Goal: Task Accomplishment & Management: Use online tool/utility

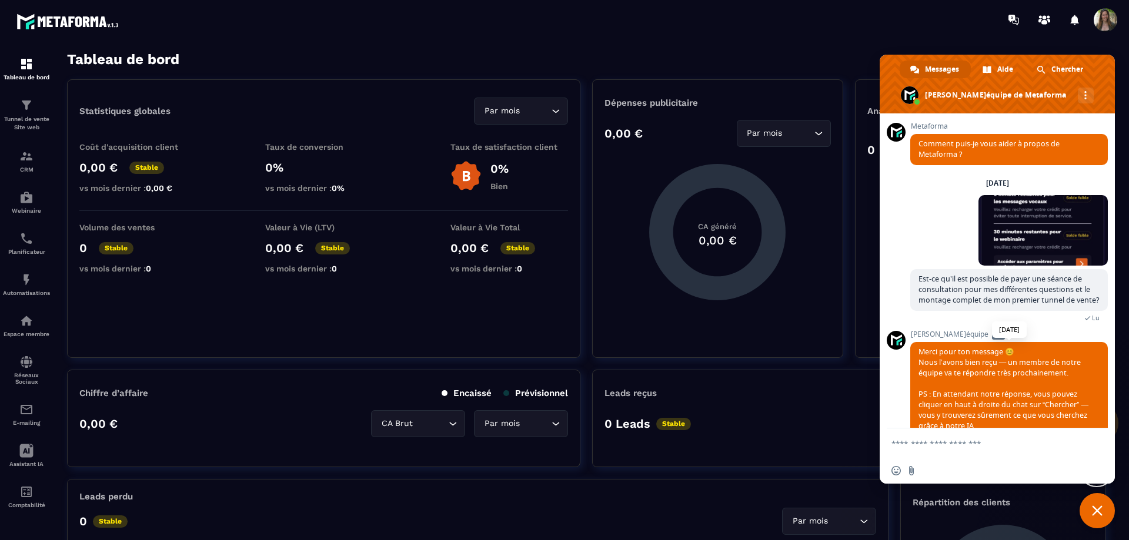
scroll to position [32, 0]
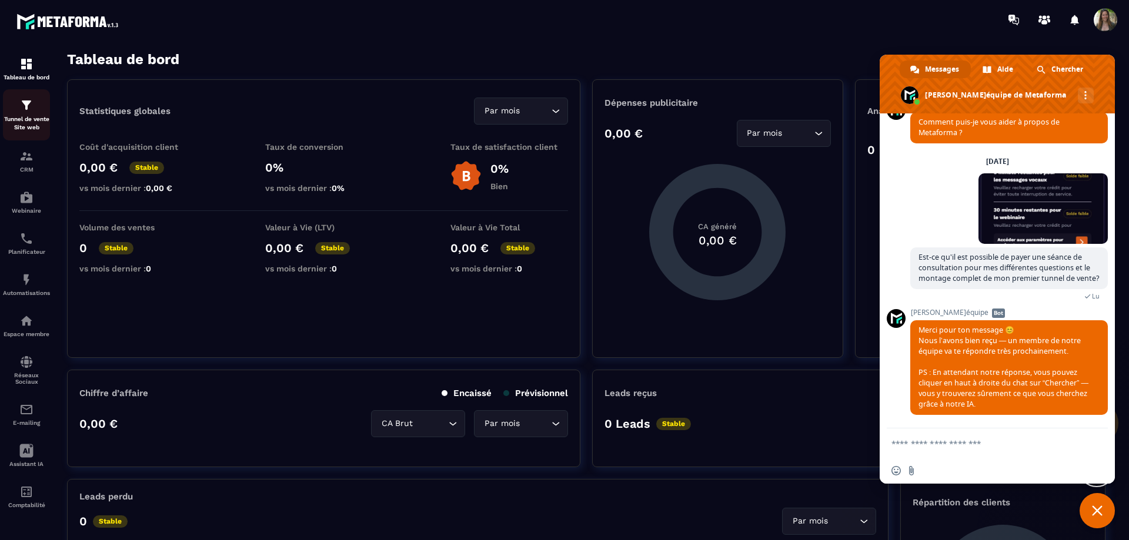
click at [32, 113] on div "Tunnel de vente Site web" at bounding box center [26, 115] width 47 height 34
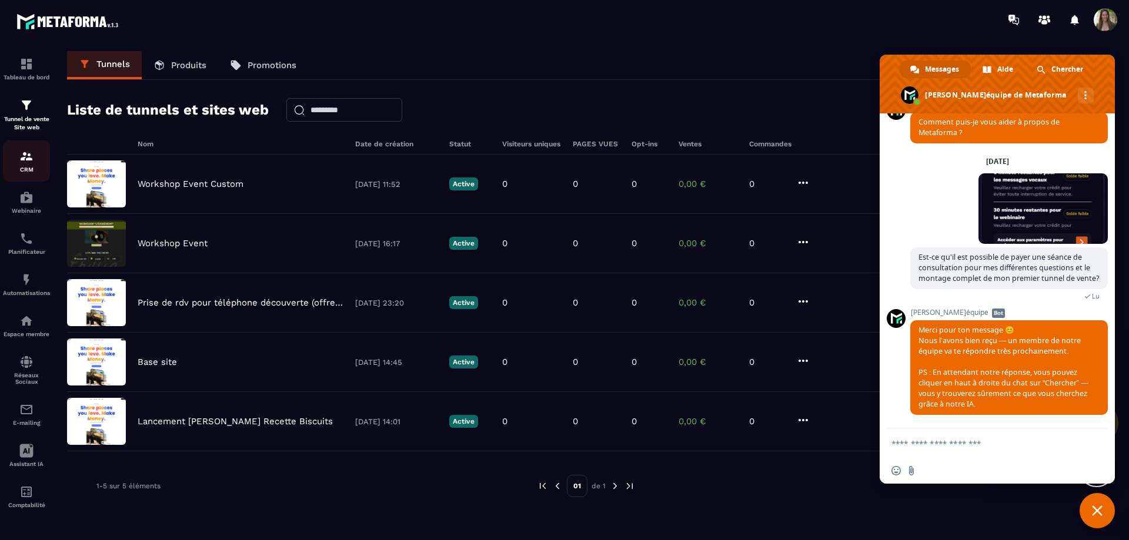
click at [32, 156] on img at bounding box center [26, 156] width 14 height 14
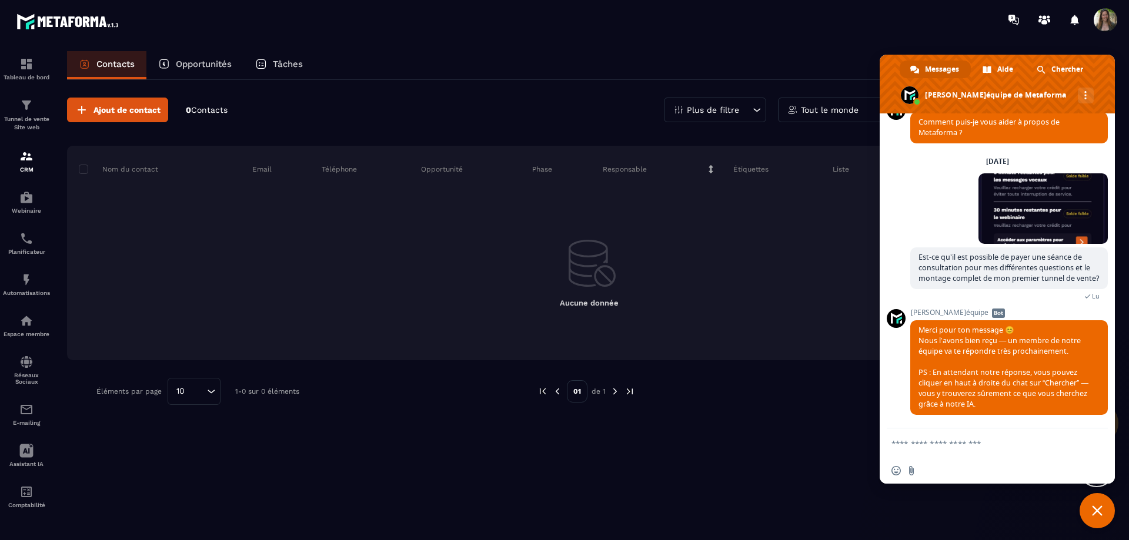
click at [929, 40] on section "Tableau de bord Tunnel de vente Site web CRM Webinaire Planificateur Automatisa…" at bounding box center [564, 306] width 1129 height 534
click at [1096, 507] on span "Fermer le chat" at bounding box center [1097, 511] width 11 height 11
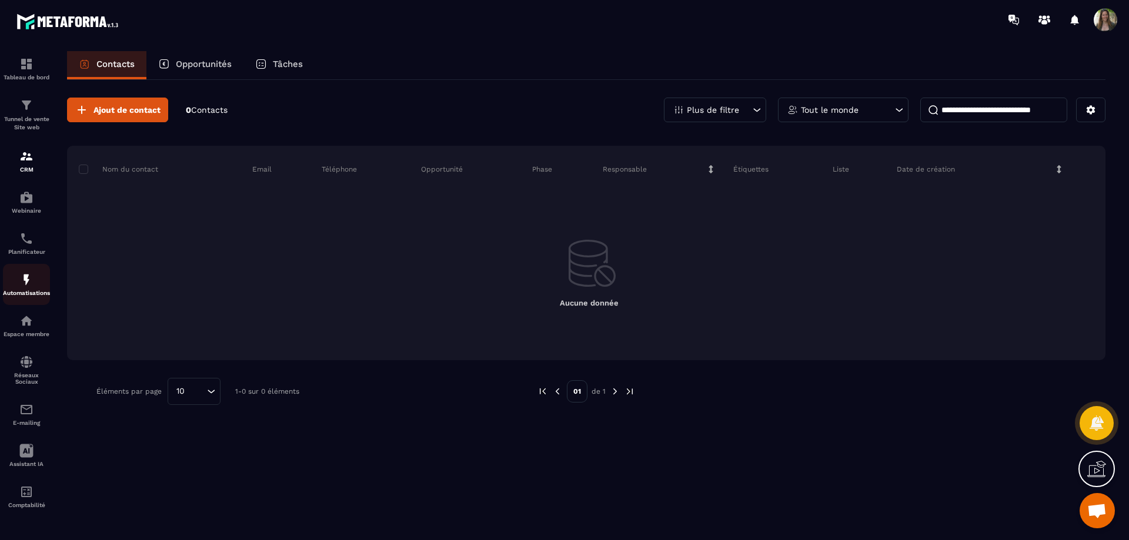
click at [34, 280] on div "Automatisations" at bounding box center [26, 285] width 47 height 24
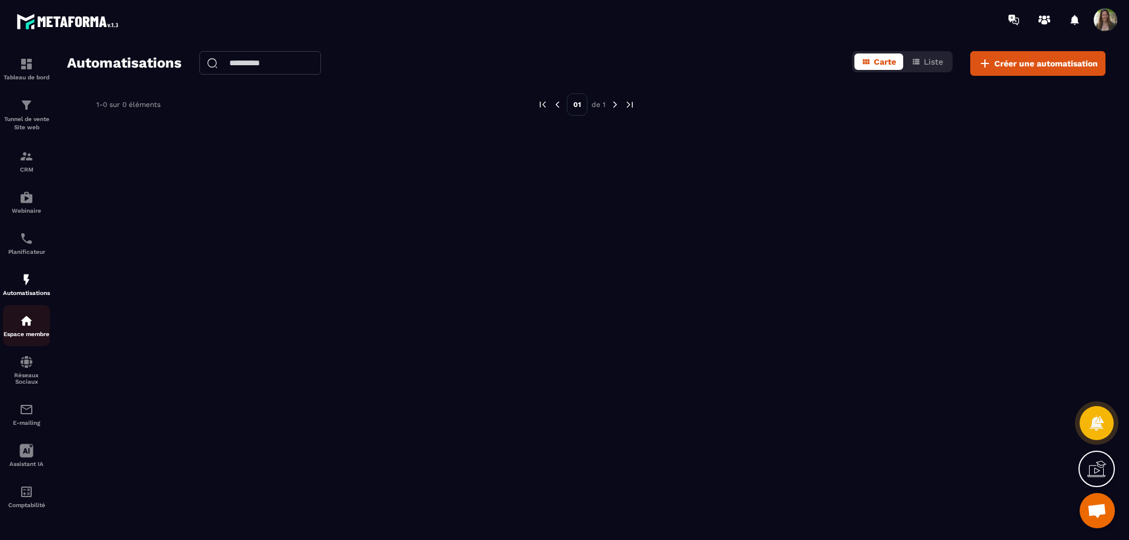
click at [35, 324] on div "Espace membre" at bounding box center [26, 326] width 47 height 24
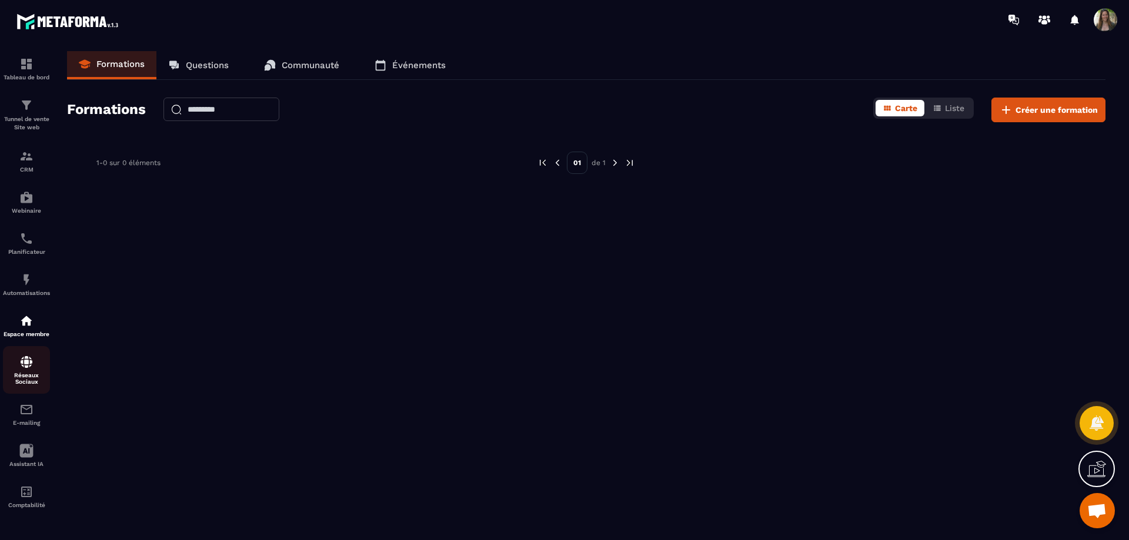
click at [32, 361] on img at bounding box center [26, 362] width 14 height 14
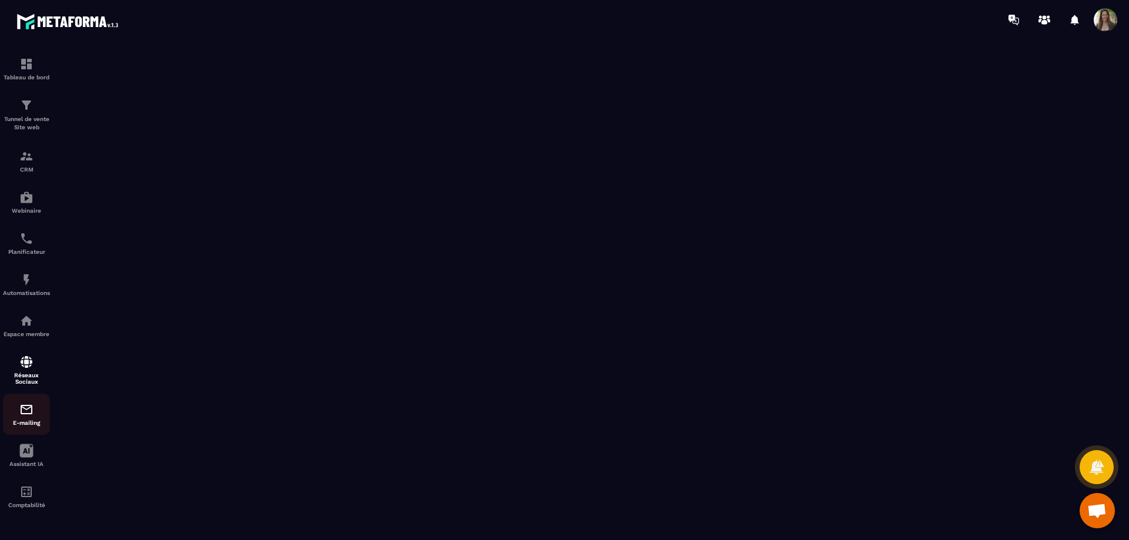
click at [31, 416] on img at bounding box center [26, 410] width 14 height 14
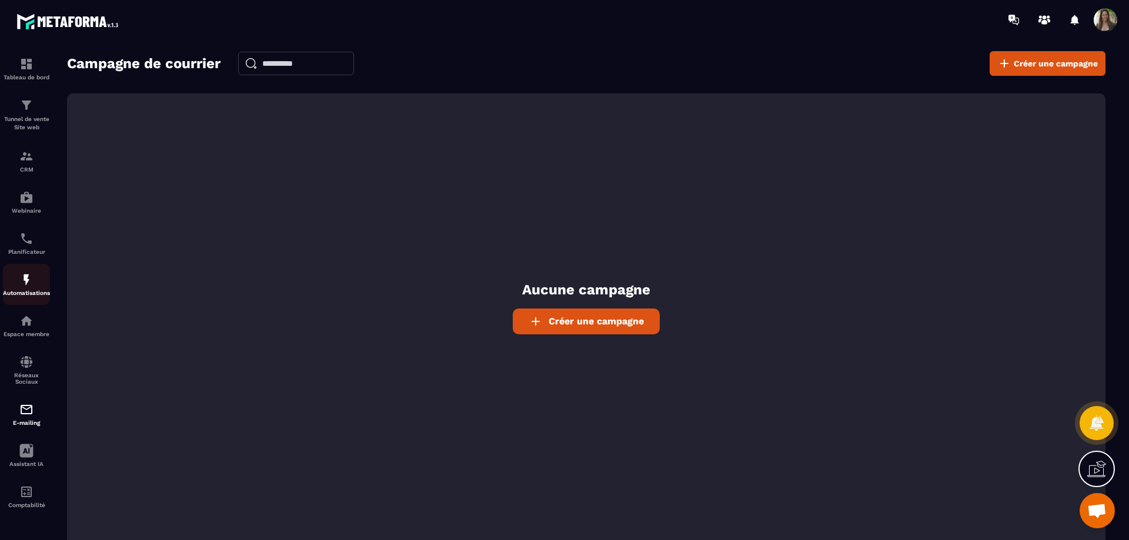
click at [27, 278] on img at bounding box center [26, 280] width 14 height 14
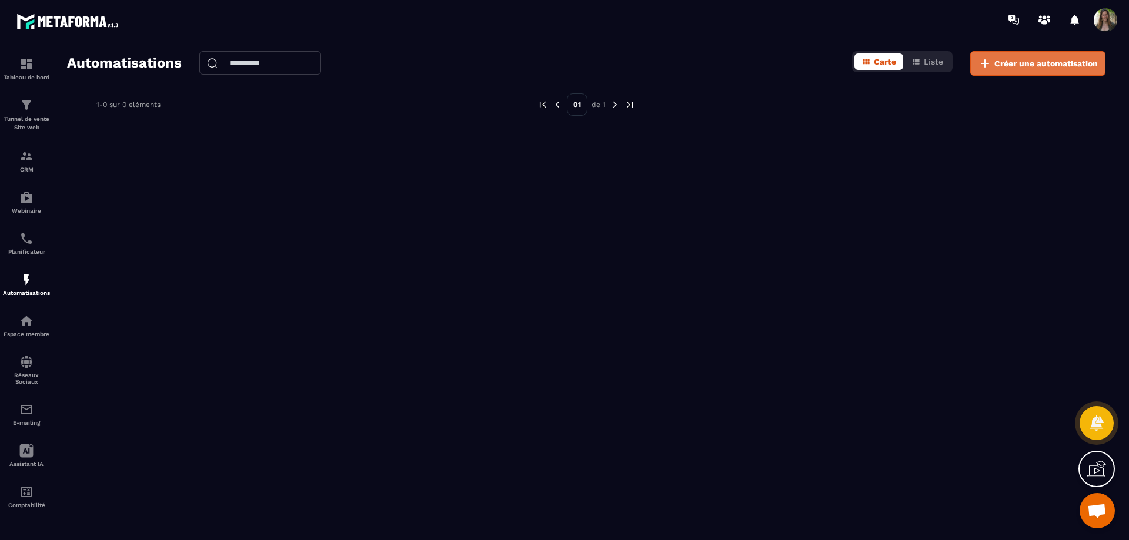
click at [1035, 63] on span "Créer une automatisation" at bounding box center [1045, 64] width 103 height 12
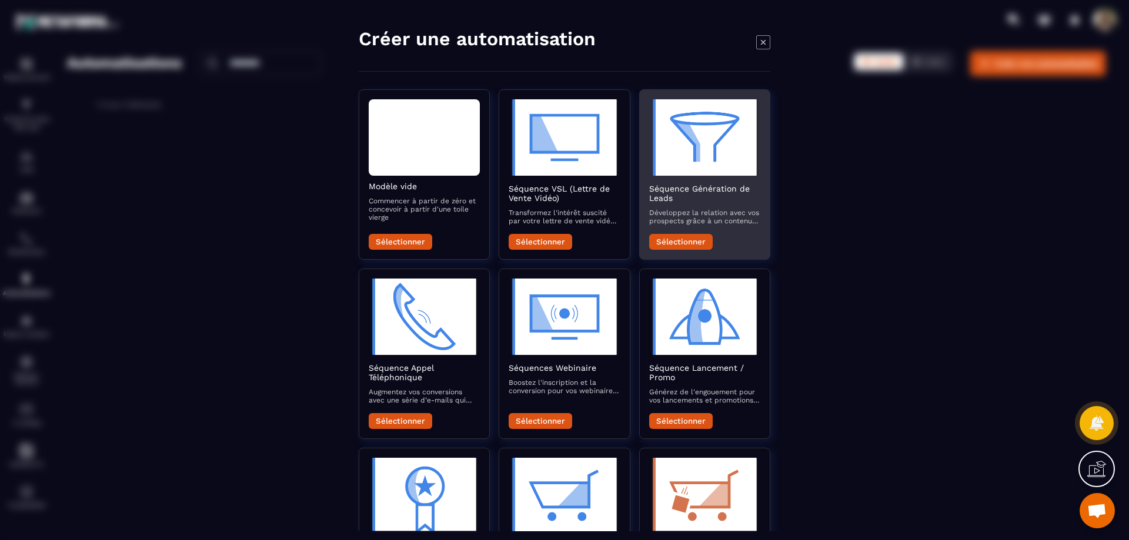
click at [694, 239] on button "Sélectionner" at bounding box center [680, 242] width 63 height 16
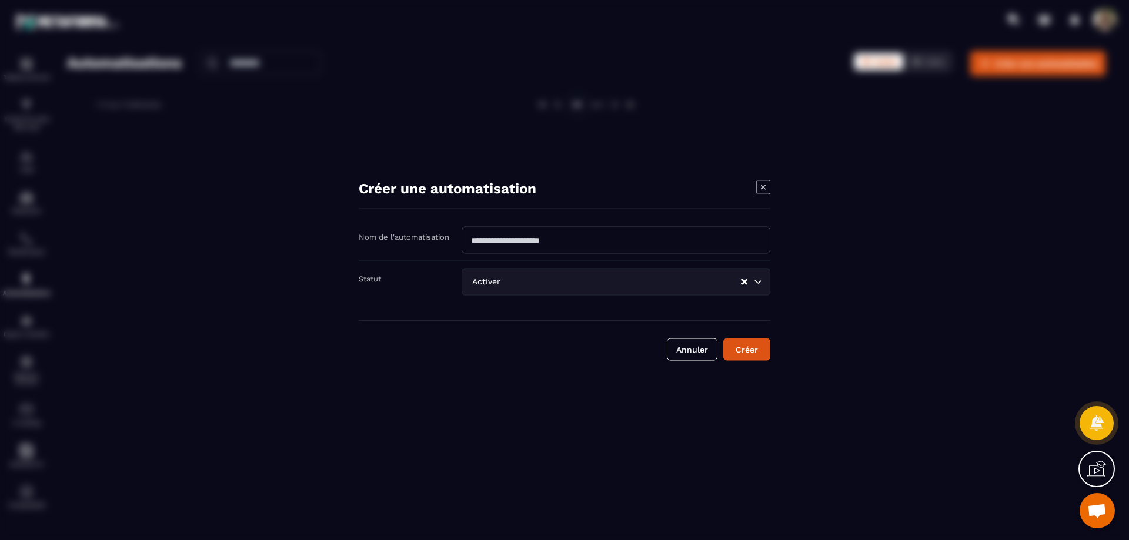
click at [757, 280] on icon "Search for option" at bounding box center [758, 282] width 12 height 12
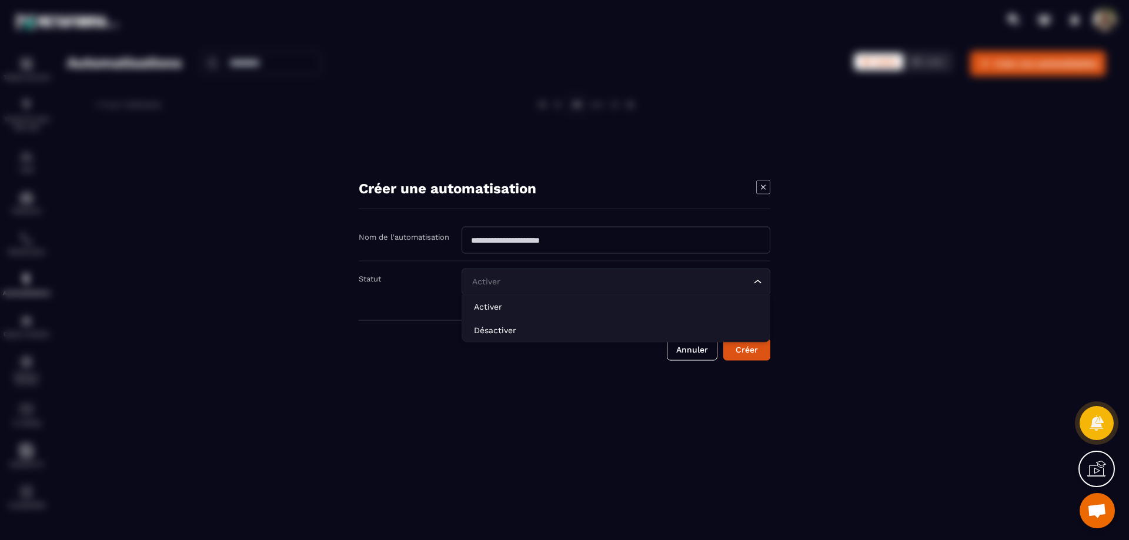
click at [757, 280] on icon "Search for option" at bounding box center [757, 282] width 7 height 4
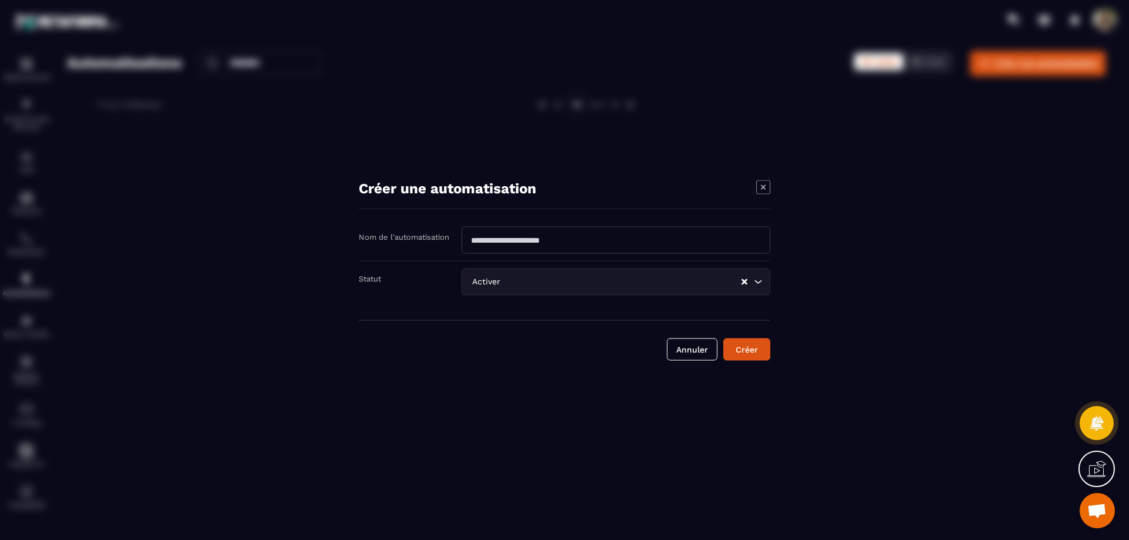
click at [590, 242] on input "Modal window" at bounding box center [616, 239] width 309 height 27
type input "**********"
click at [745, 347] on button "Créer" at bounding box center [746, 349] width 47 height 22
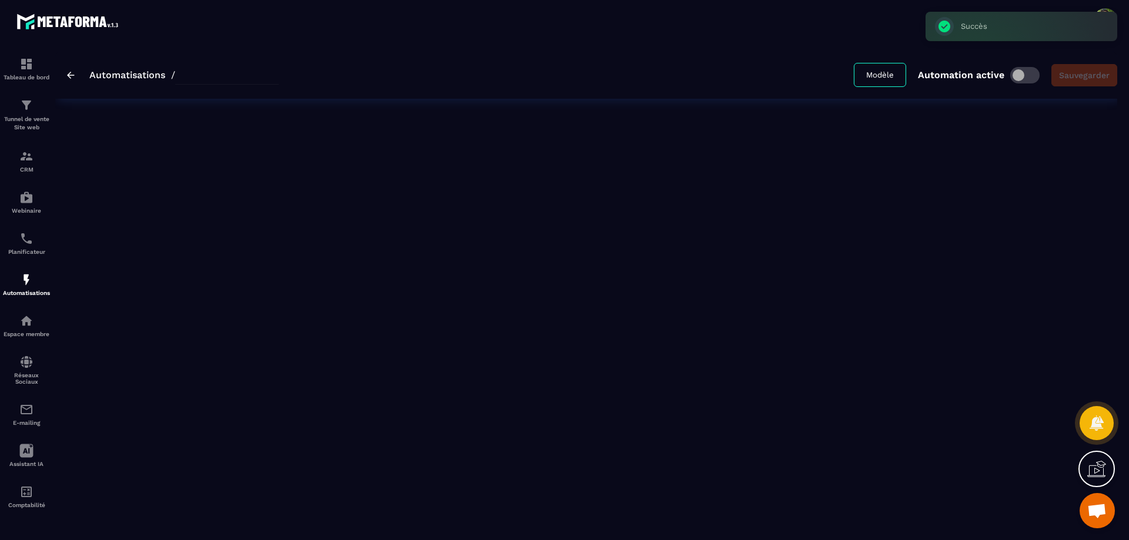
type input "**********"
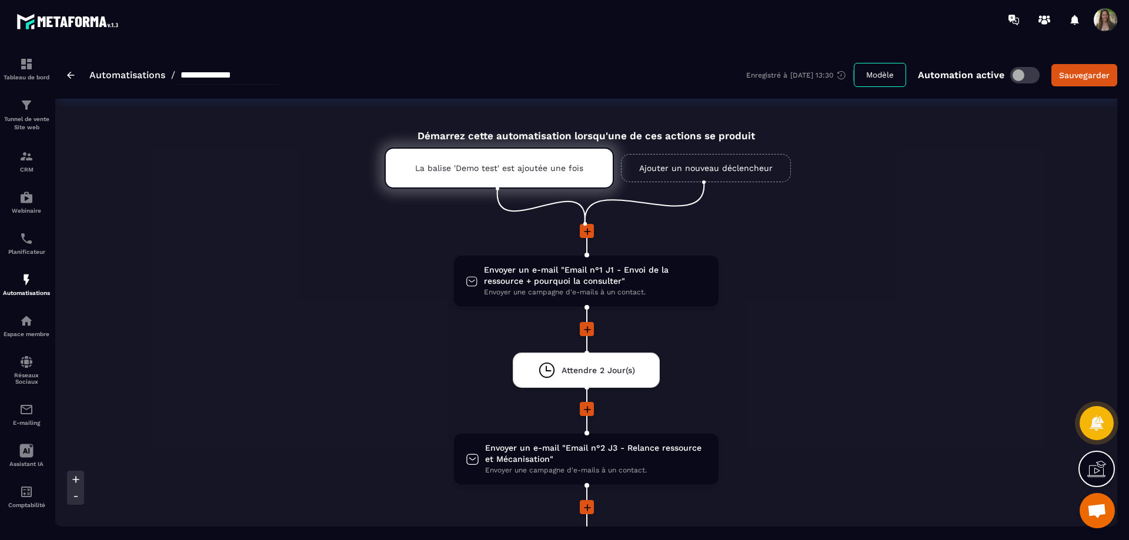
click at [731, 163] on link "Ajouter un nouveau déclencheur" at bounding box center [706, 168] width 170 height 28
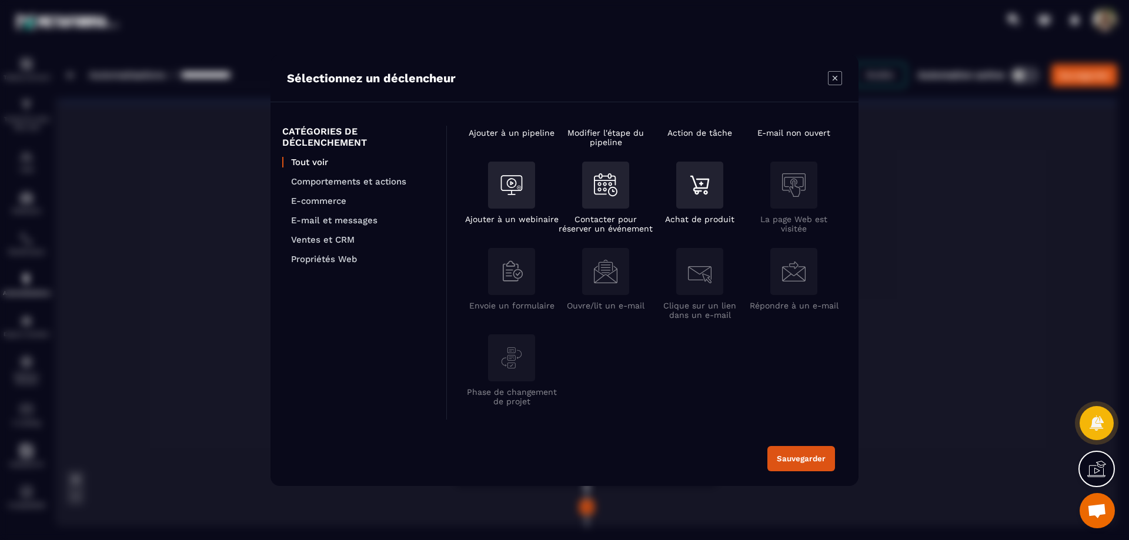
scroll to position [236, 0]
click at [836, 76] on icon "Modal window" at bounding box center [835, 78] width 14 height 14
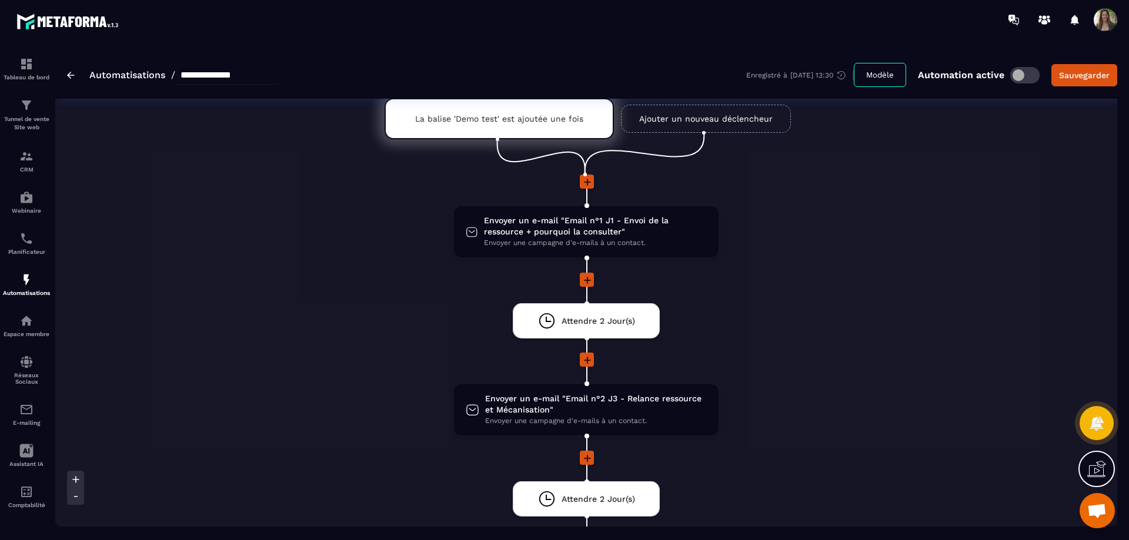
scroll to position [0, 0]
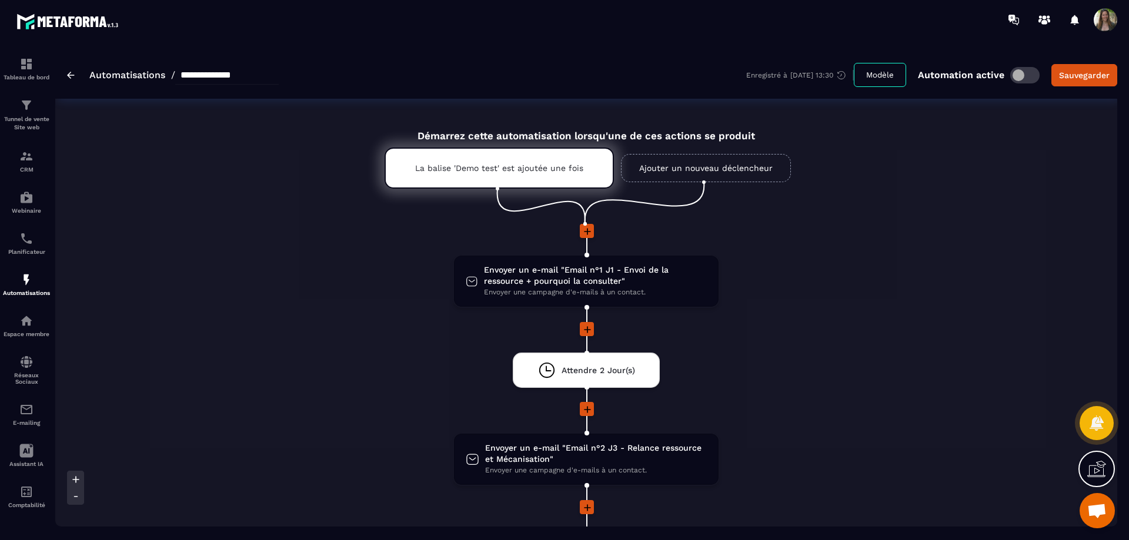
click at [128, 74] on link "Automatisations" at bounding box center [127, 74] width 76 height 11
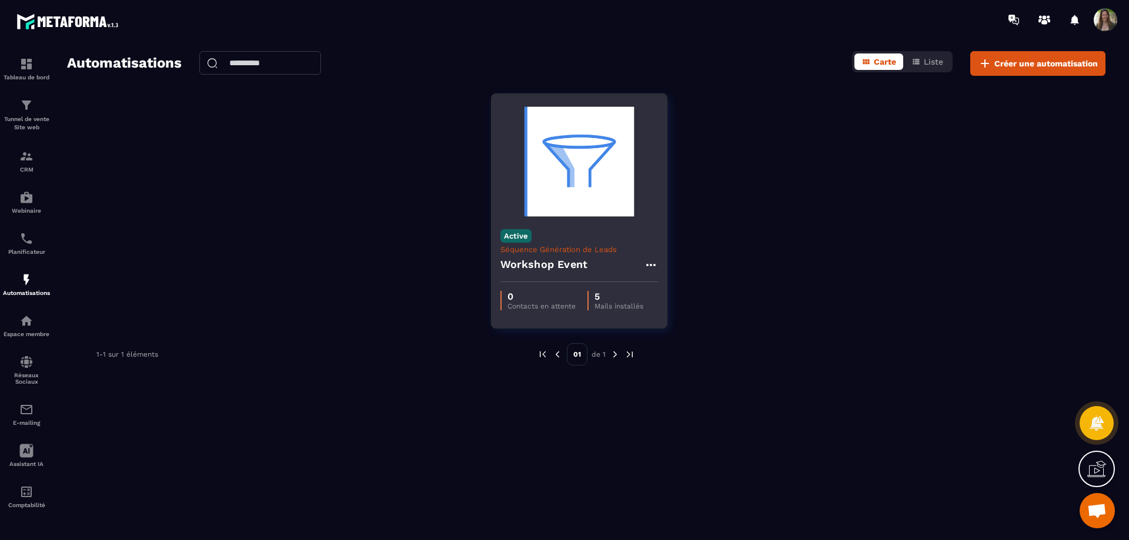
click at [650, 263] on icon at bounding box center [651, 265] width 14 height 14
click at [674, 335] on button "Supprimer" at bounding box center [684, 336] width 73 height 21
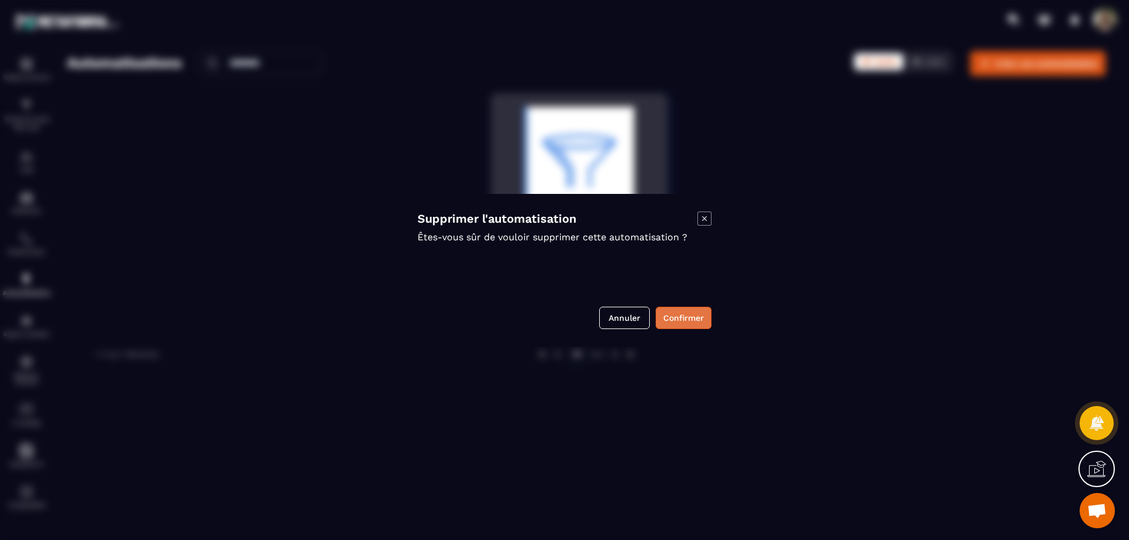
click at [674, 315] on button "Confirmer" at bounding box center [684, 318] width 56 height 22
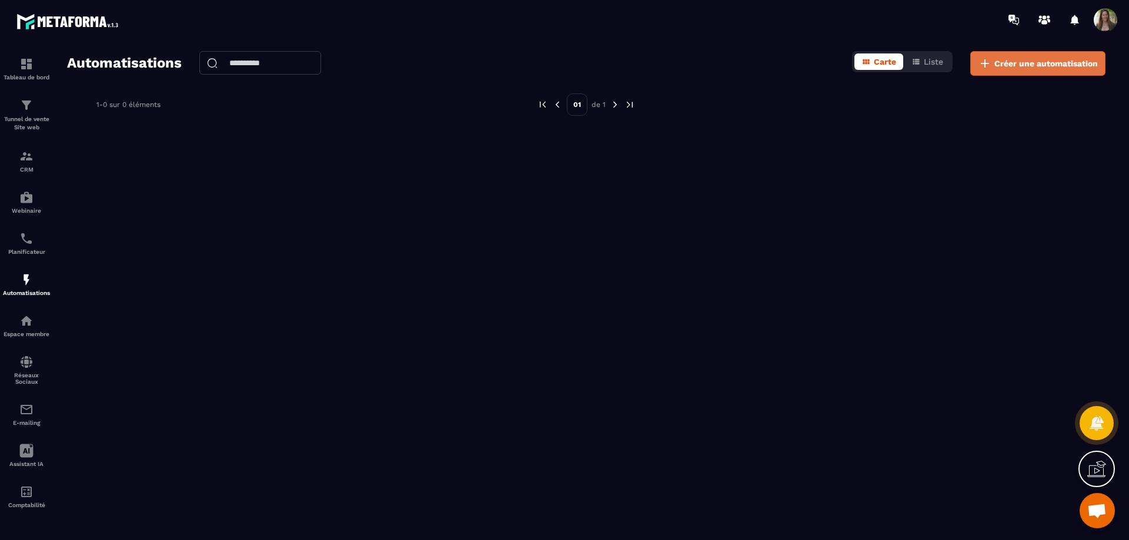
click at [1036, 65] on span "Créer une automatisation" at bounding box center [1045, 64] width 103 height 12
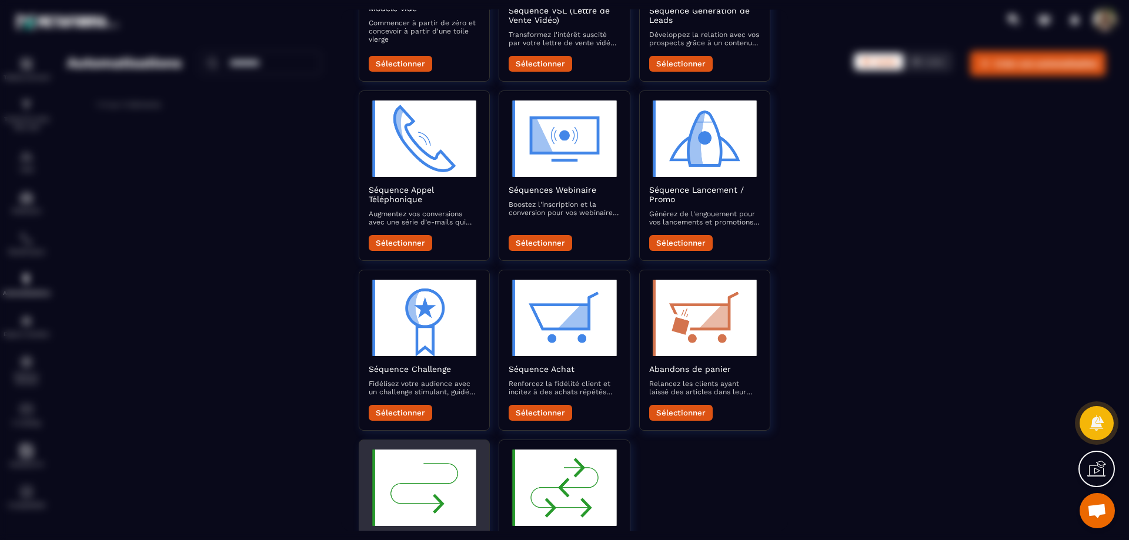
scroll to position [275, 0]
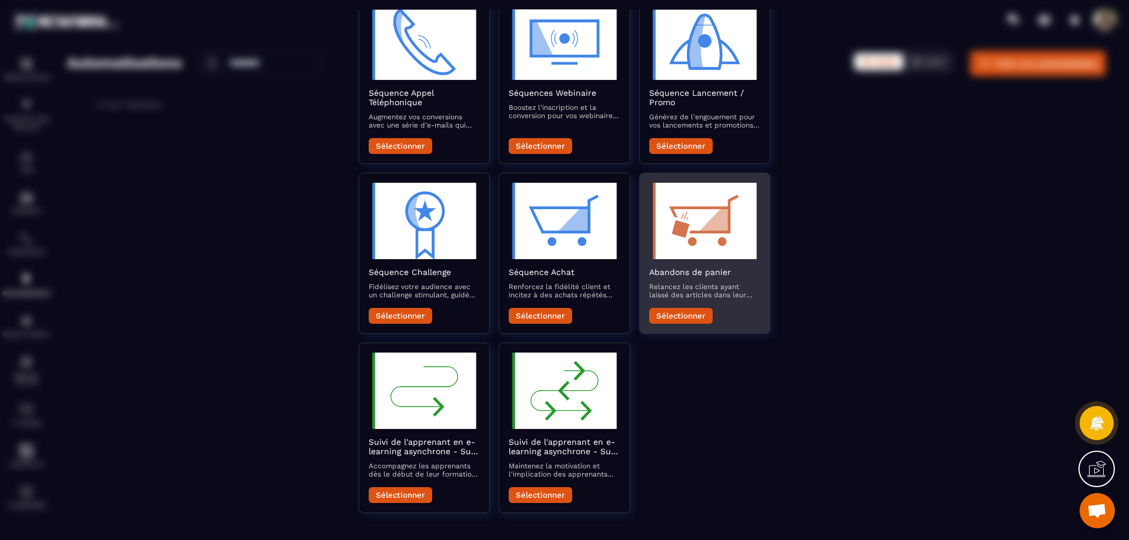
click at [714, 226] on img "Modal window" at bounding box center [704, 221] width 111 height 76
click at [687, 314] on button "Sélectionner" at bounding box center [680, 316] width 63 height 16
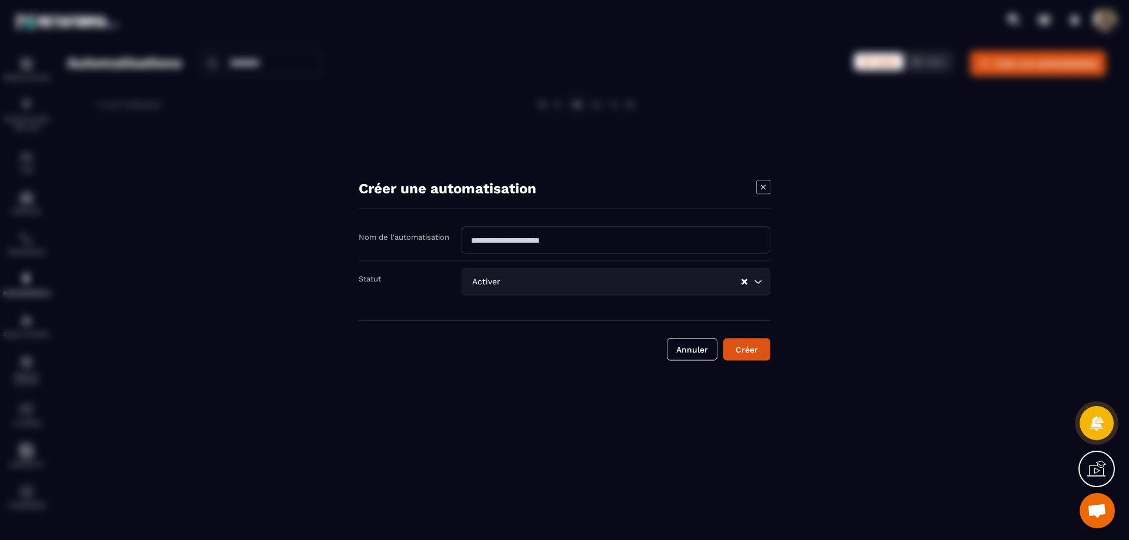
click at [624, 240] on input "Modal window" at bounding box center [616, 239] width 309 height 27
type input "**********"
click at [758, 349] on button "Créer" at bounding box center [746, 349] width 47 height 22
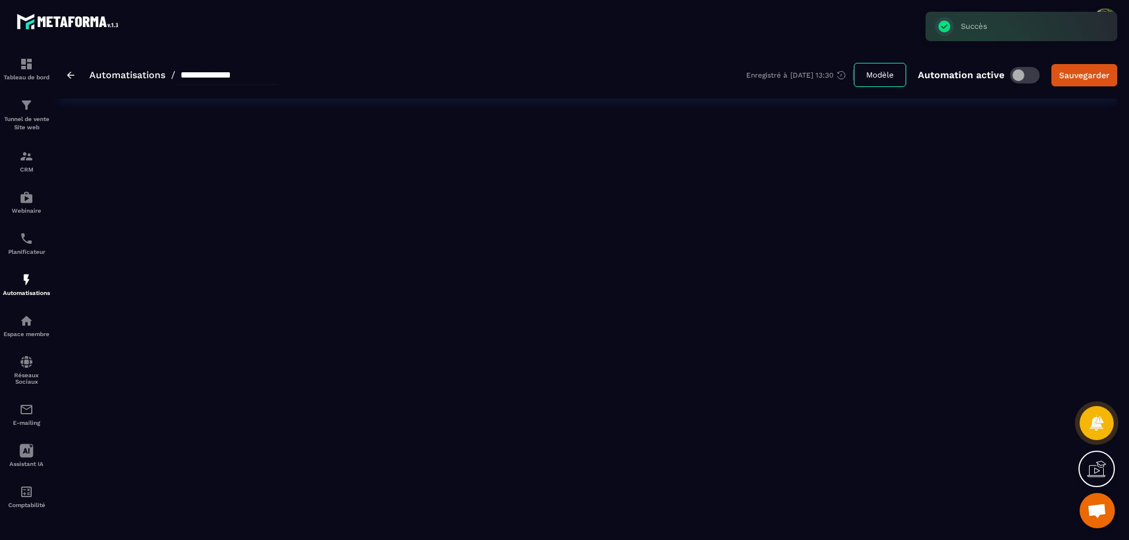
type input "**********"
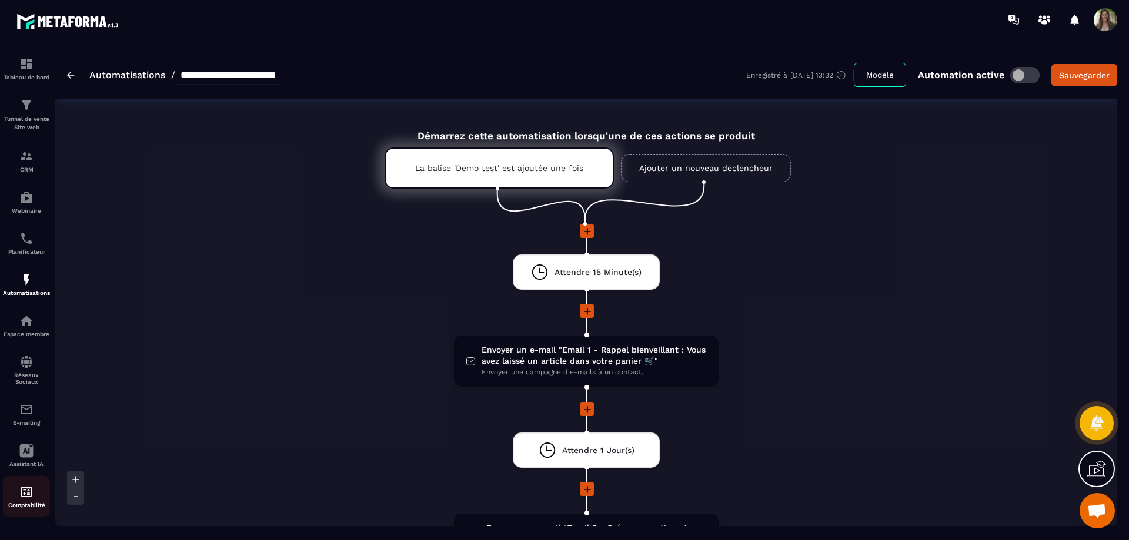
click at [30, 494] on img at bounding box center [26, 492] width 14 height 14
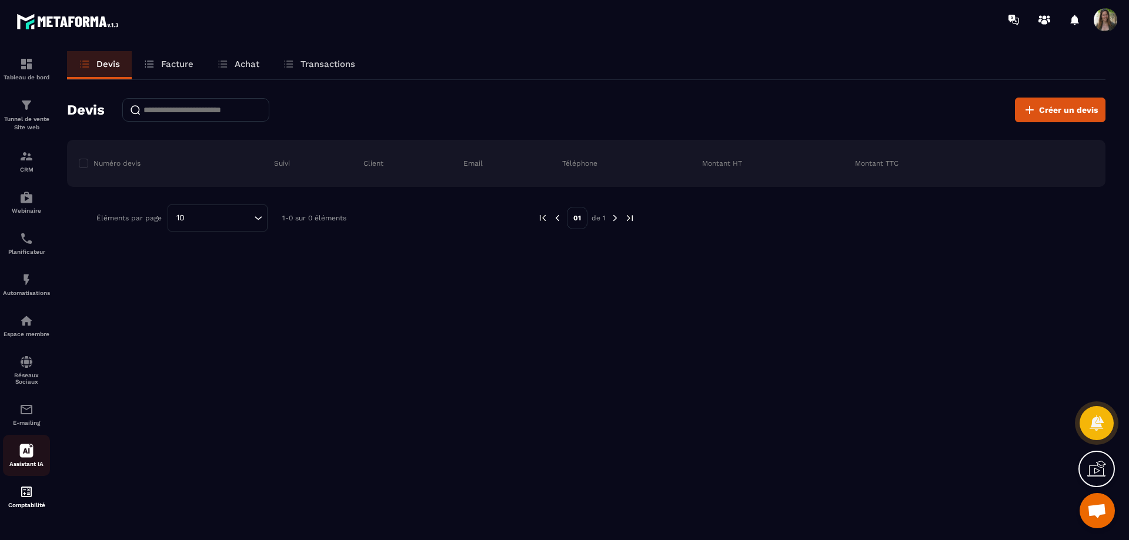
click at [26, 450] on icon at bounding box center [26, 451] width 14 height 14
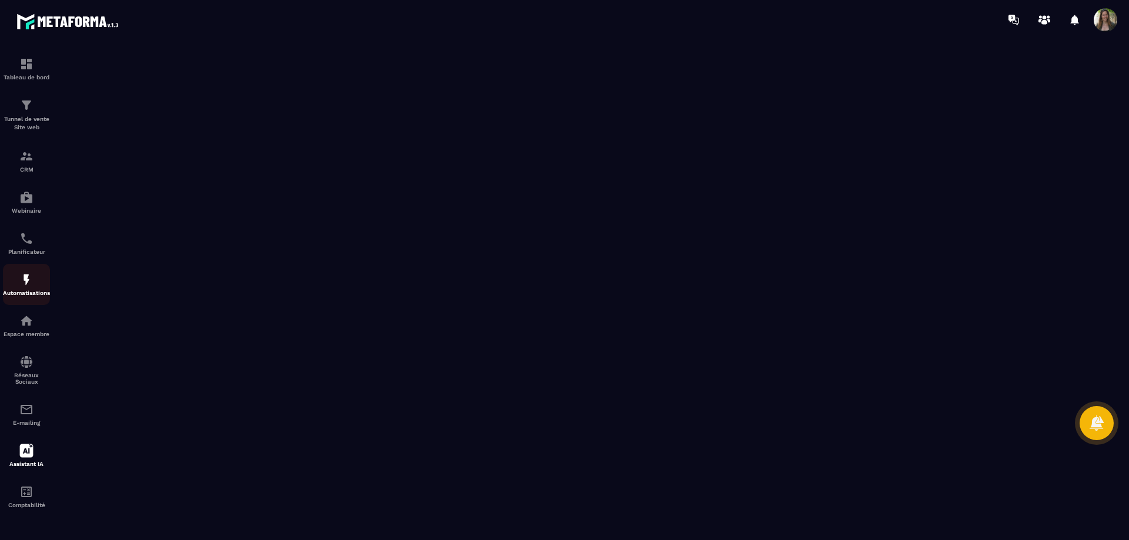
click at [26, 273] on img at bounding box center [26, 280] width 14 height 14
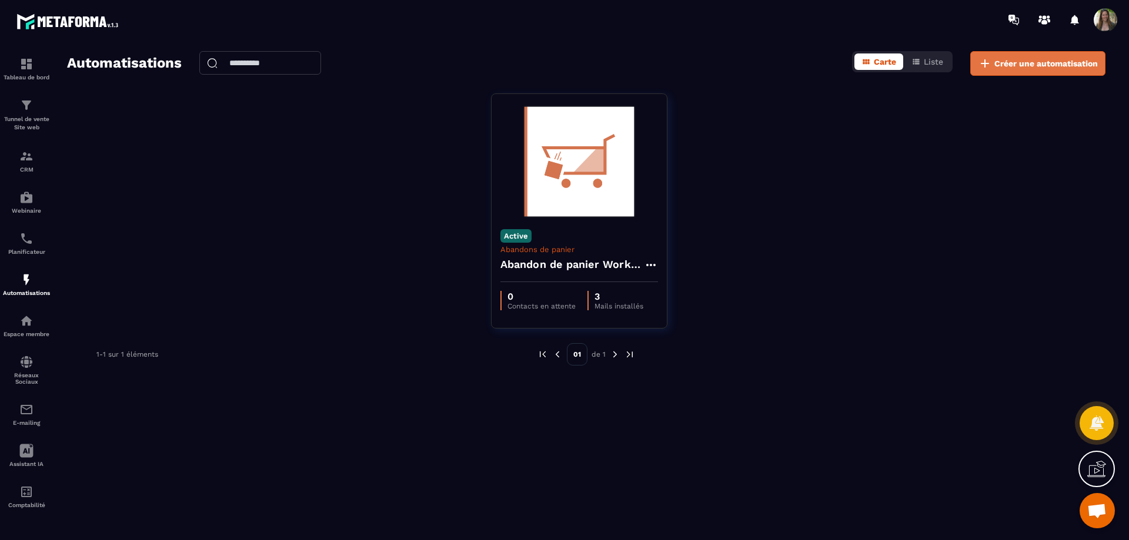
click at [1041, 62] on span "Créer une automatisation" at bounding box center [1045, 64] width 103 height 12
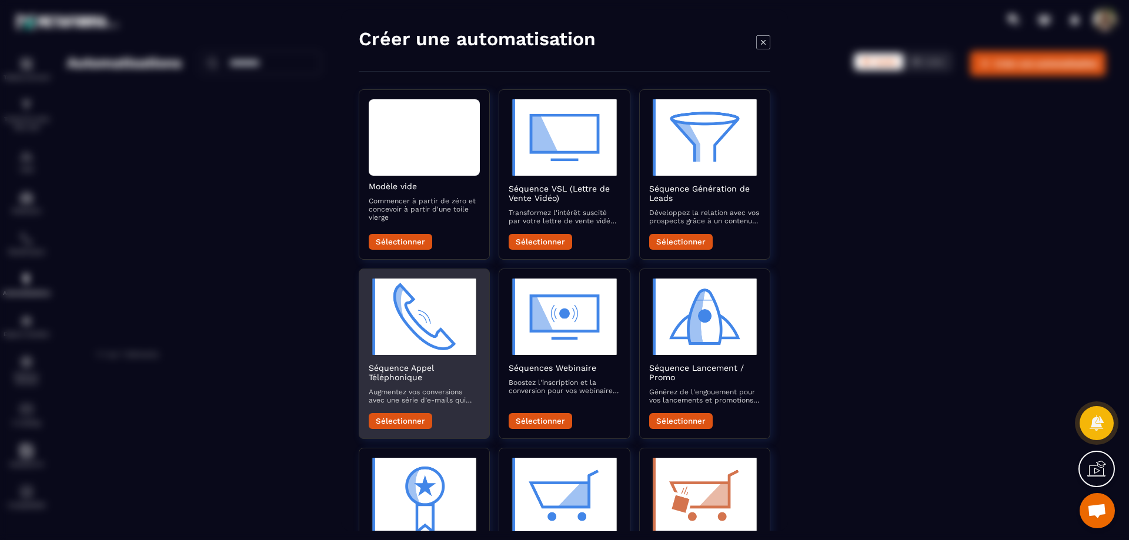
click at [405, 419] on button "Sélectionner" at bounding box center [400, 421] width 63 height 16
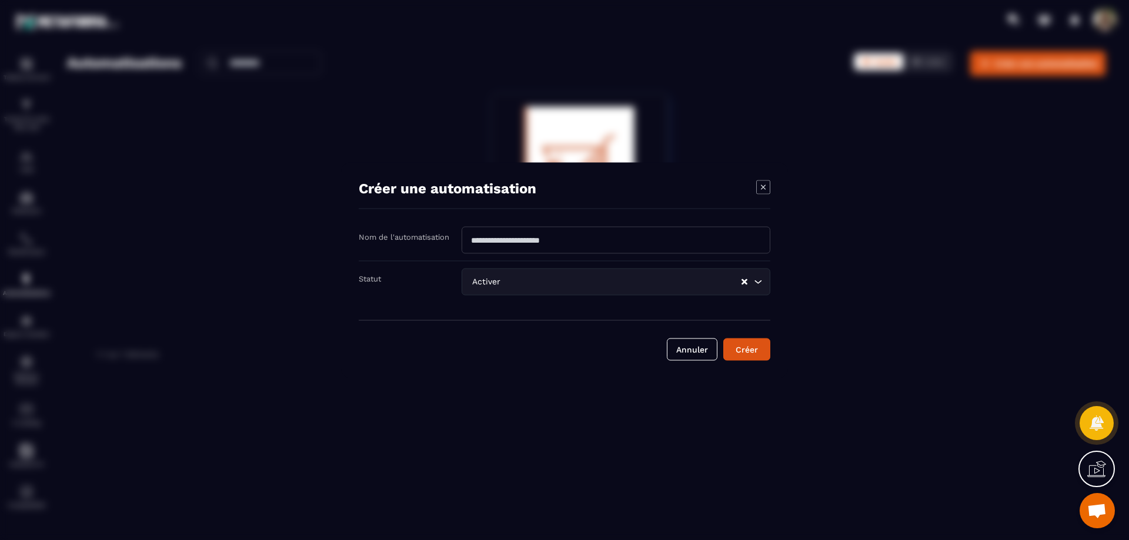
click at [586, 243] on input "Modal window" at bounding box center [616, 239] width 309 height 27
click at [474, 239] on input "**********" at bounding box center [616, 239] width 309 height 27
click at [547, 242] on input "**********" at bounding box center [616, 239] width 309 height 27
type input "**********"
click at [744, 344] on button "Créer" at bounding box center [746, 349] width 47 height 22
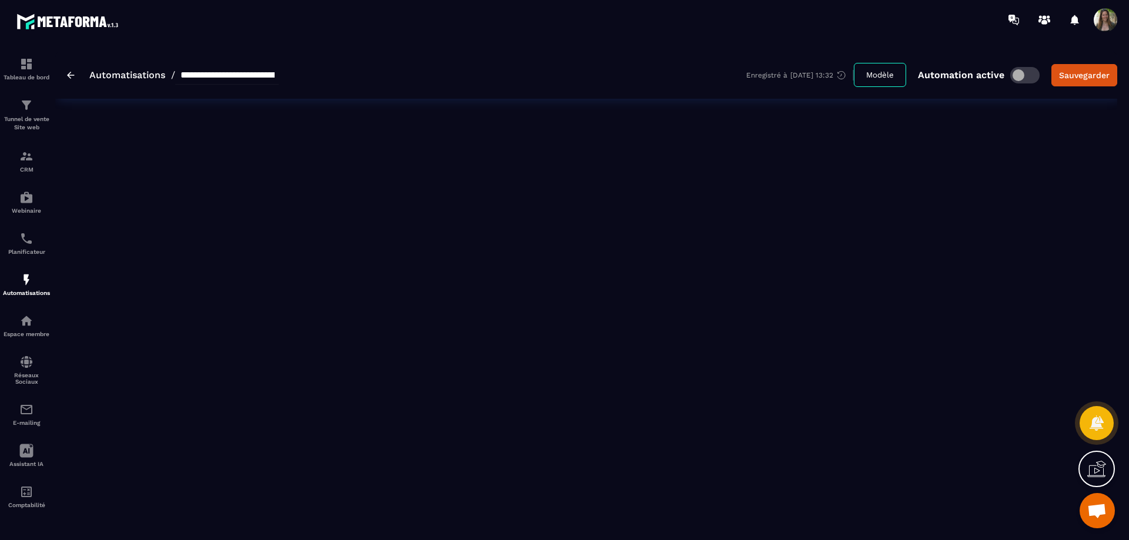
type input "**********"
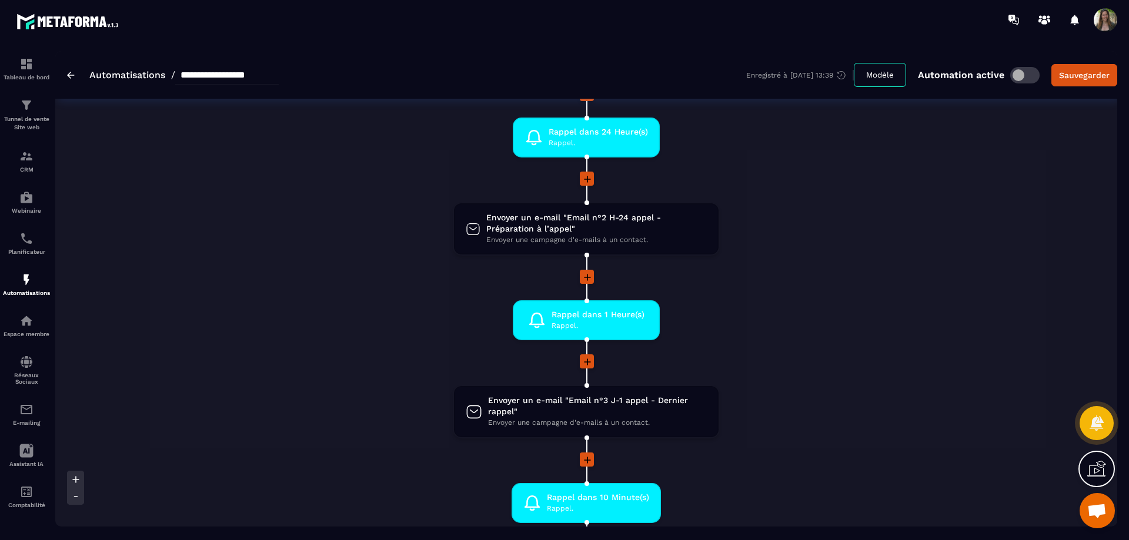
scroll to position [176, 0]
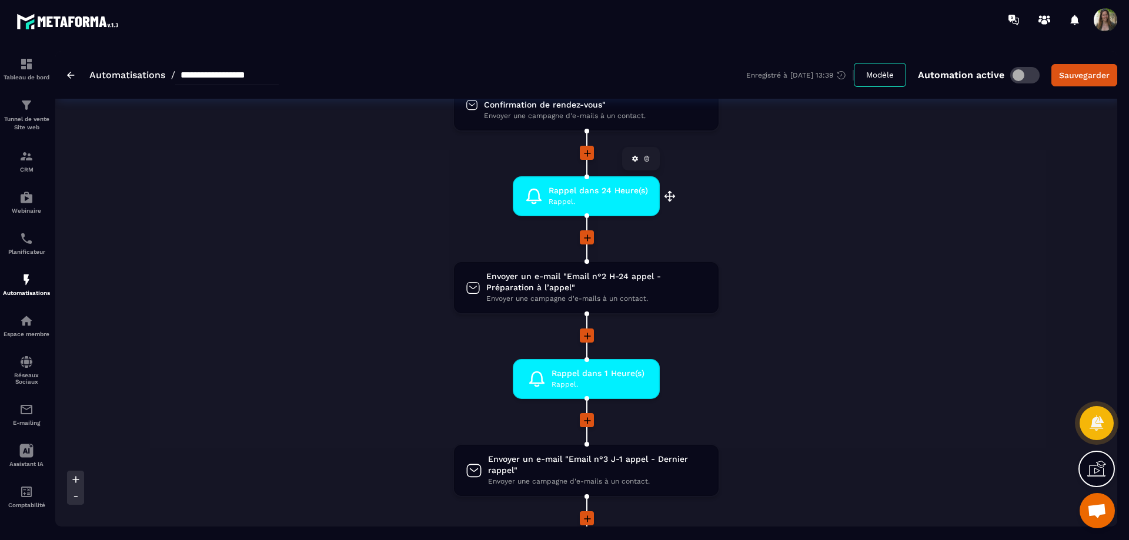
click at [574, 199] on span "Rappel." at bounding box center [598, 201] width 99 height 11
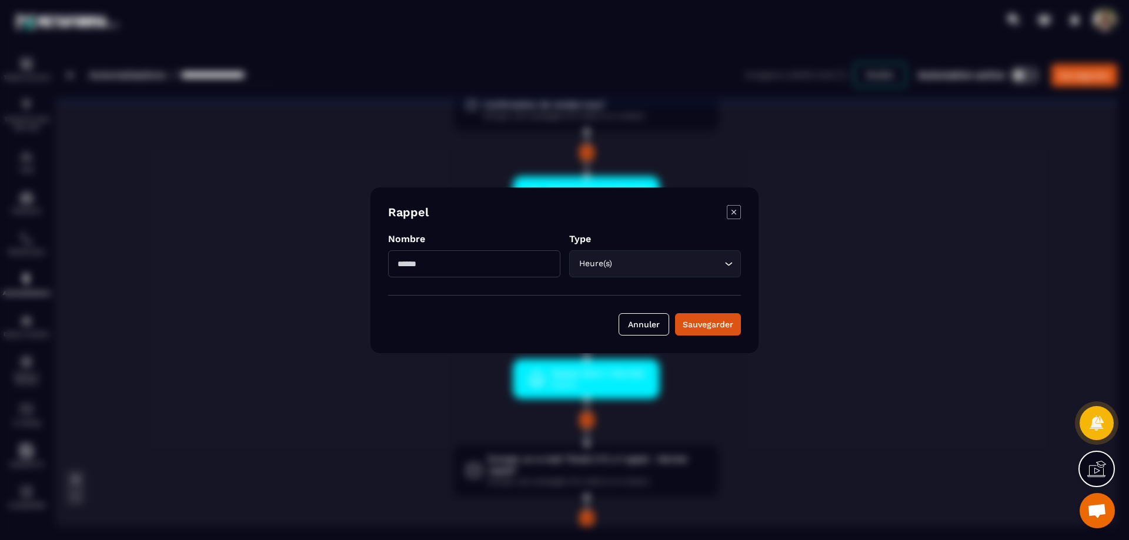
click at [617, 265] on input "Search for option" at bounding box center [668, 264] width 107 height 13
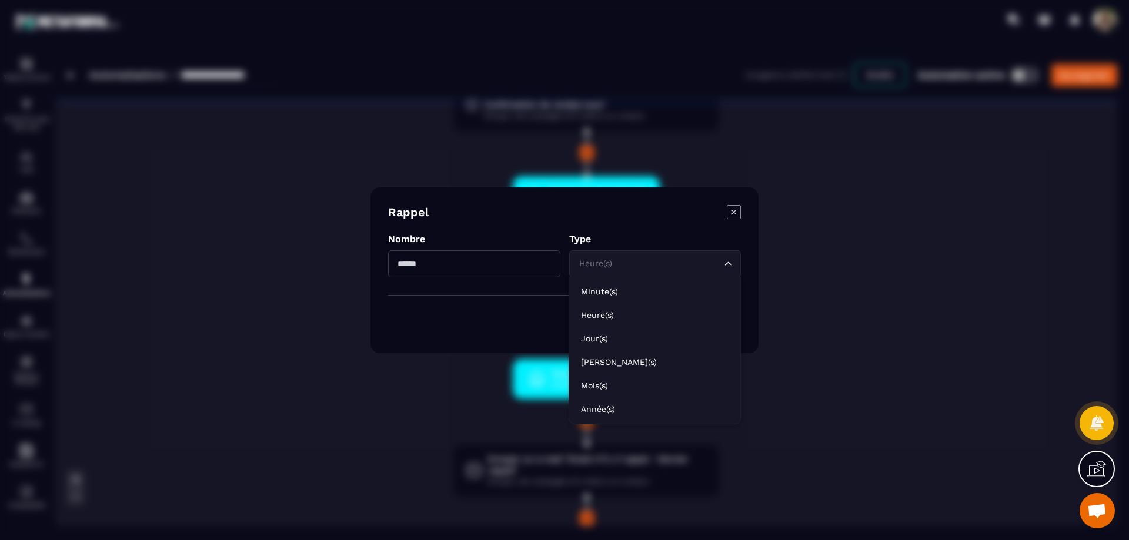
click at [668, 234] on p "Type" at bounding box center [655, 238] width 172 height 11
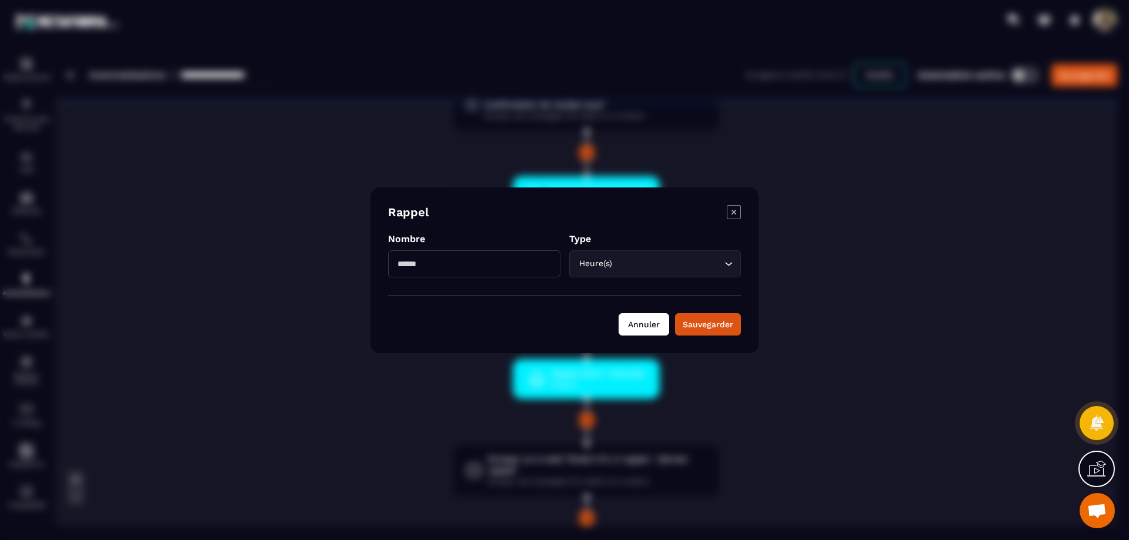
click at [657, 323] on button "Annuler" at bounding box center [643, 324] width 51 height 22
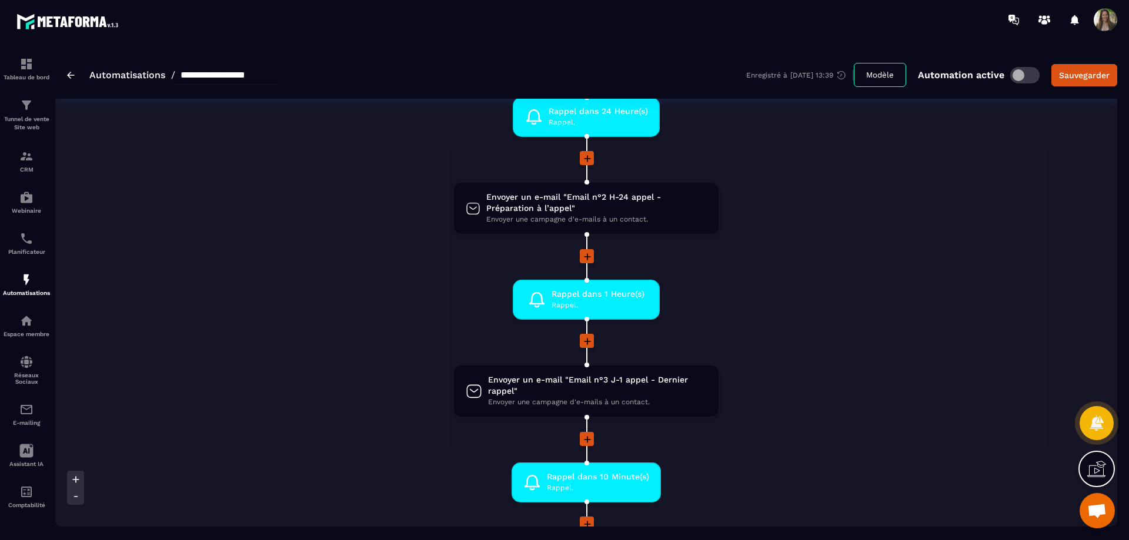
scroll to position [235, 0]
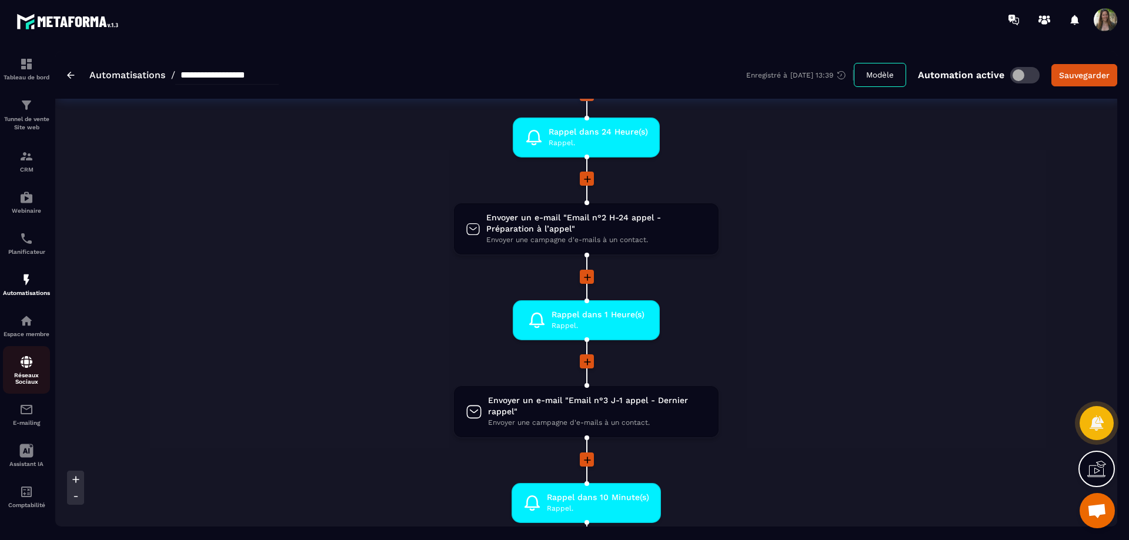
click at [25, 360] on img at bounding box center [26, 362] width 14 height 14
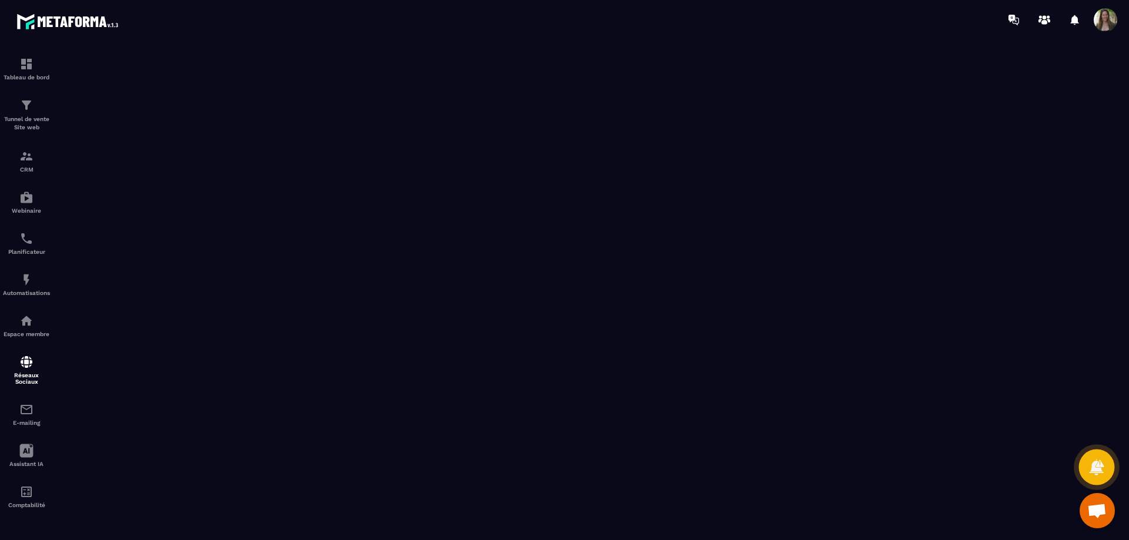
click at [1096, 467] on icon at bounding box center [1096, 467] width 17 height 17
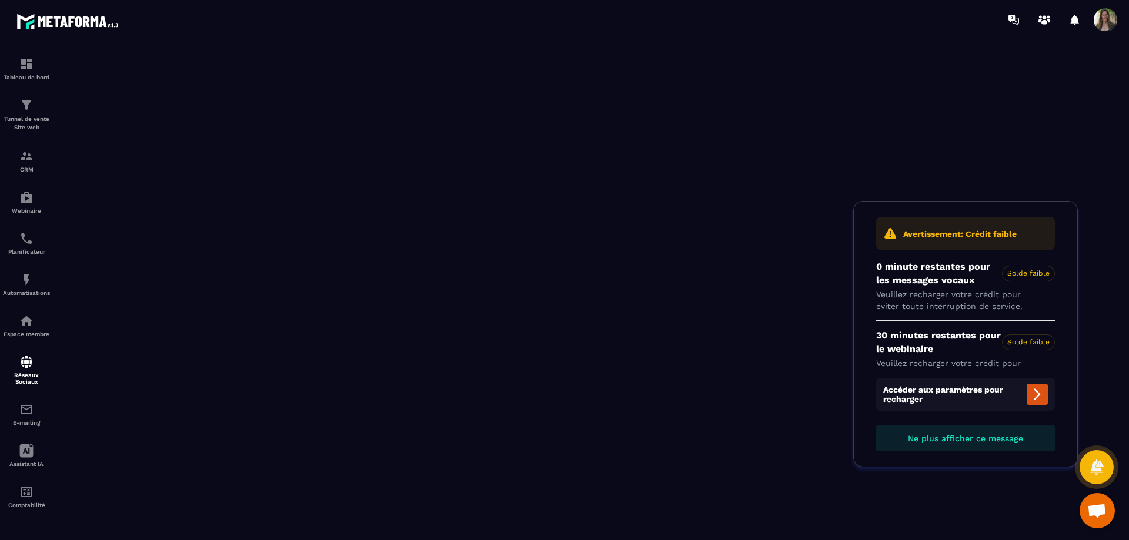
click at [1036, 391] on icon at bounding box center [1037, 394] width 6 height 11
